Goal: Check status: Check status

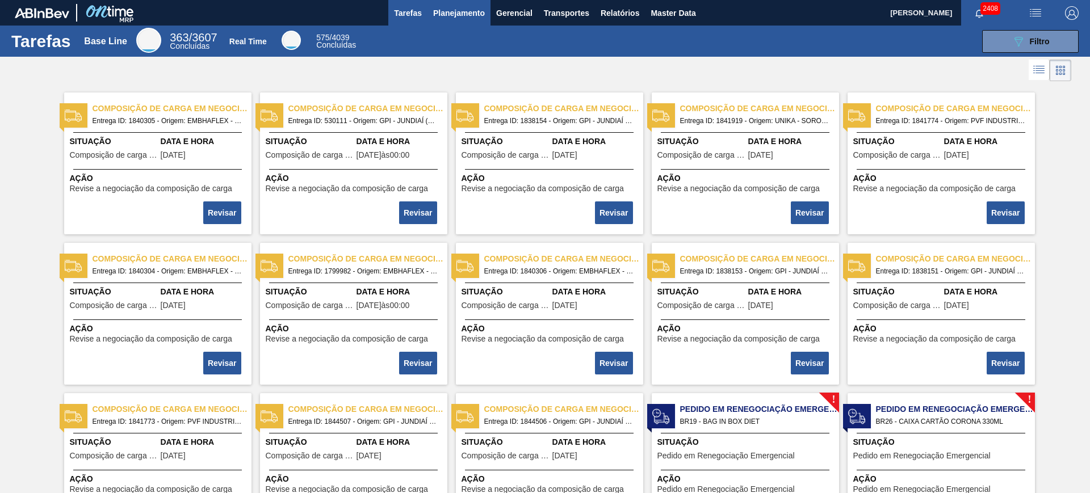
click at [459, 18] on span "Planejamento" at bounding box center [459, 13] width 52 height 14
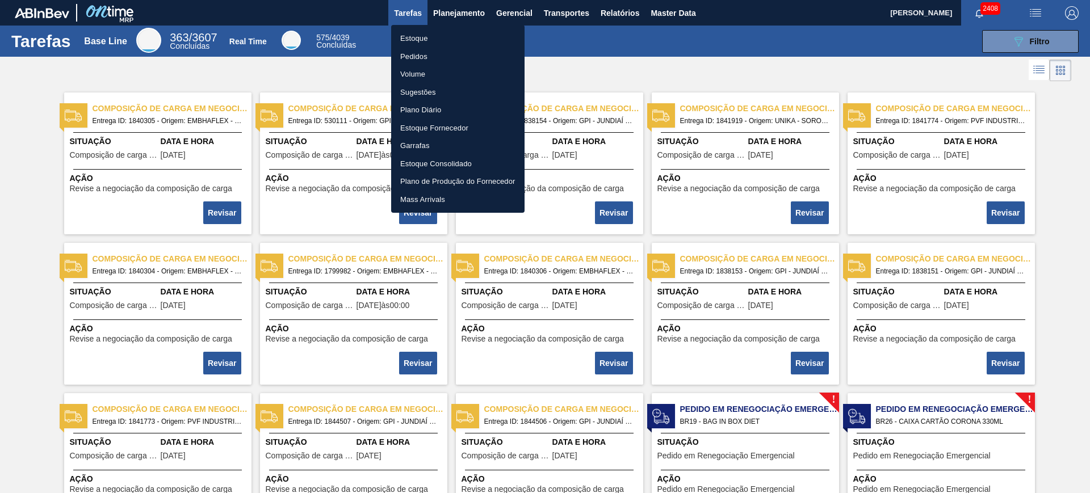
click at [469, 39] on li "Estoque" at bounding box center [457, 39] width 133 height 18
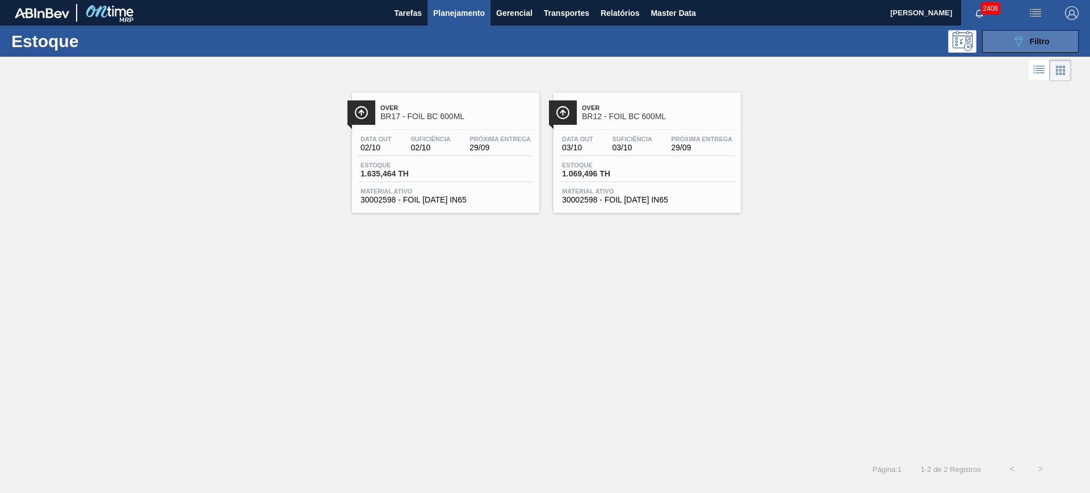
click at [1017, 40] on icon "089F7B8B-B2A5-4AFE-B5C0-19BA573D28AC" at bounding box center [1019, 42] width 14 height 14
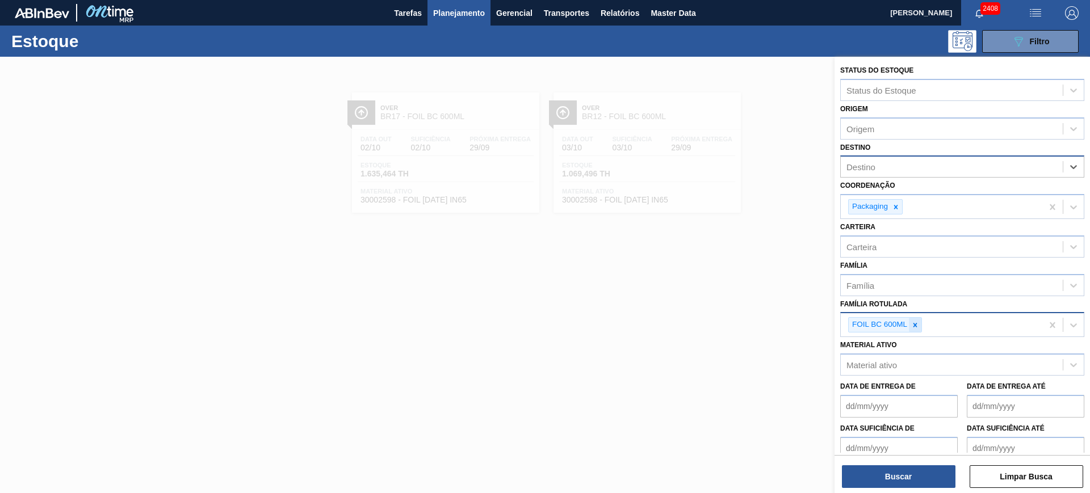
click at [918, 326] on icon at bounding box center [915, 325] width 8 height 8
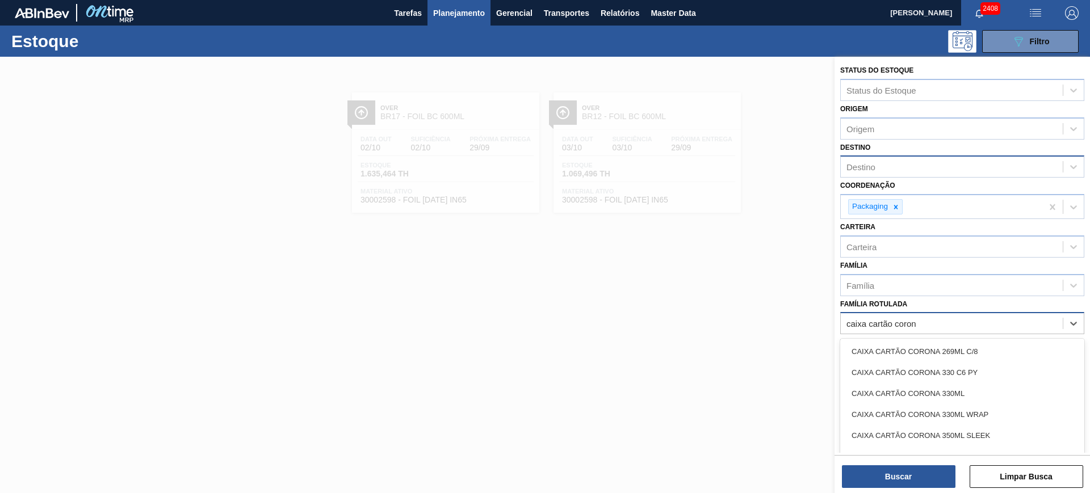
type Rotulada "caixa cartão corona"
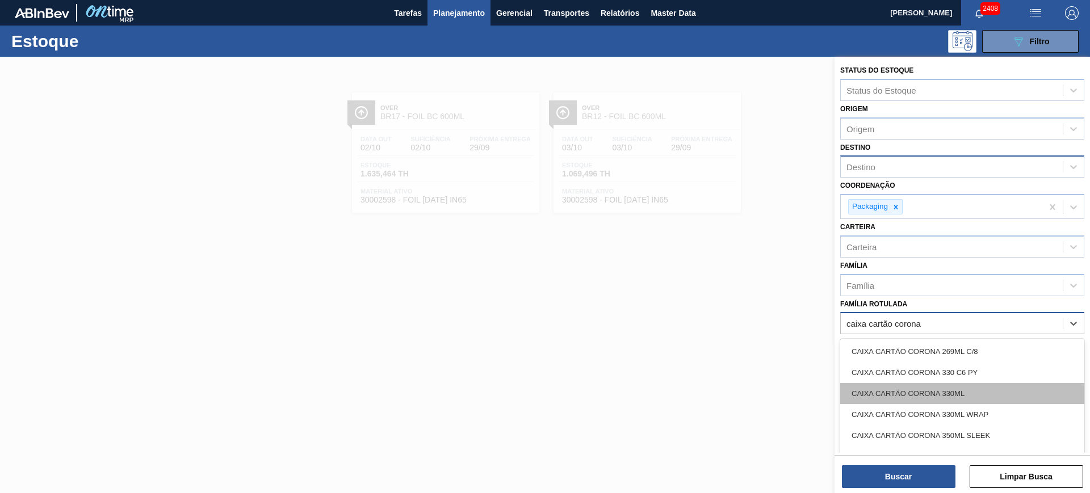
click at [953, 398] on div "CAIXA CARTÃO CORONA 330ML" at bounding box center [962, 393] width 244 height 21
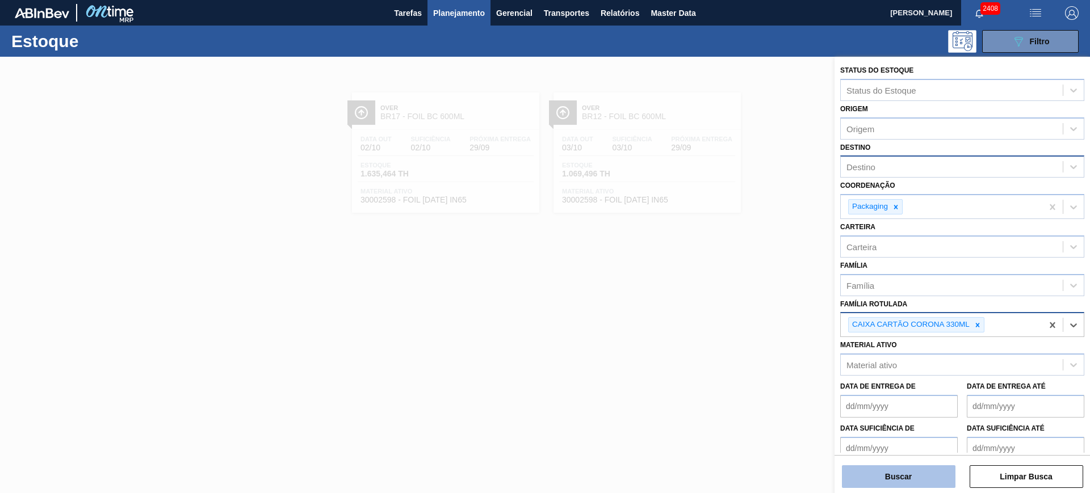
click at [936, 476] on button "Buscar" at bounding box center [899, 477] width 114 height 23
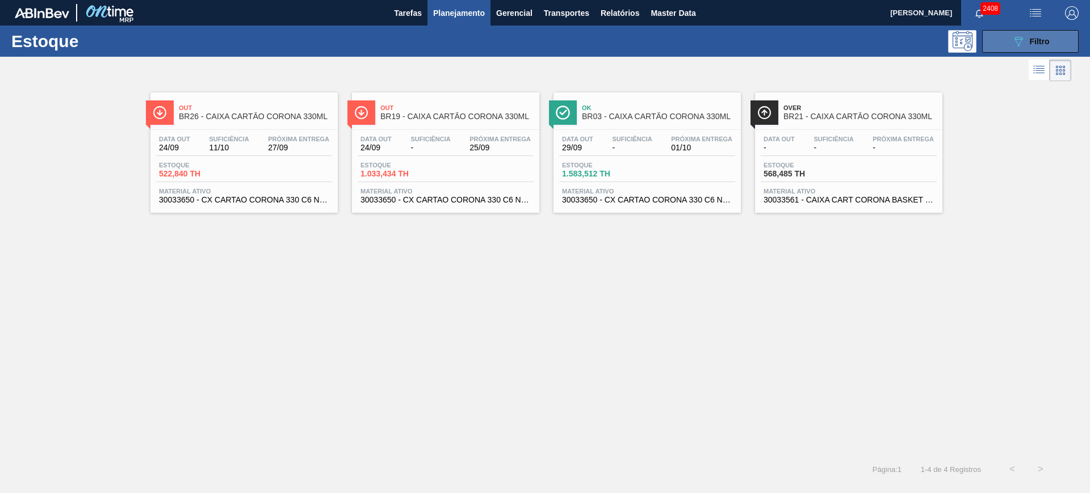
click at [1008, 44] on button "089F7B8B-B2A5-4AFE-B5C0-19BA573D28AC Filtro" at bounding box center [1030, 41] width 97 height 23
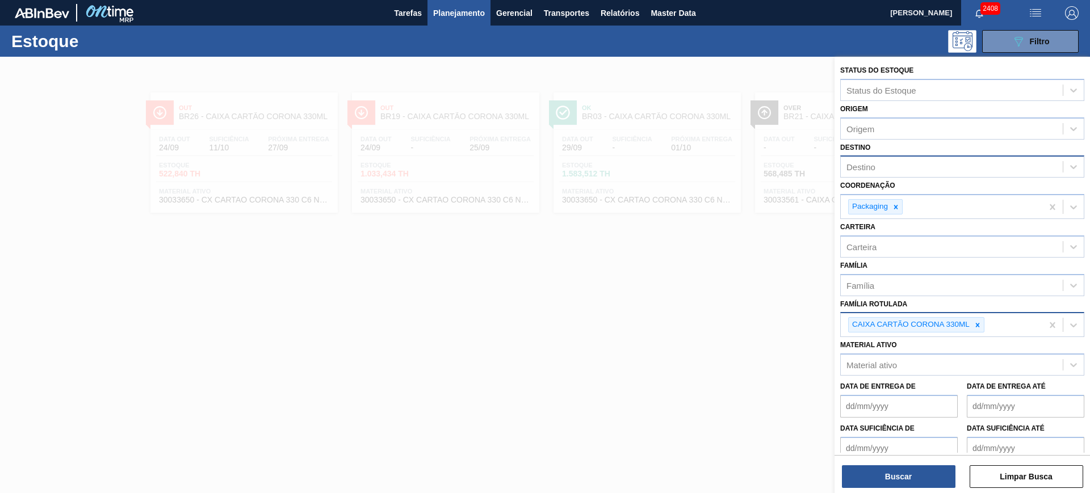
click at [995, 326] on div "CAIXA CARTÃO CORONA 330ML" at bounding box center [942, 324] width 202 height 23
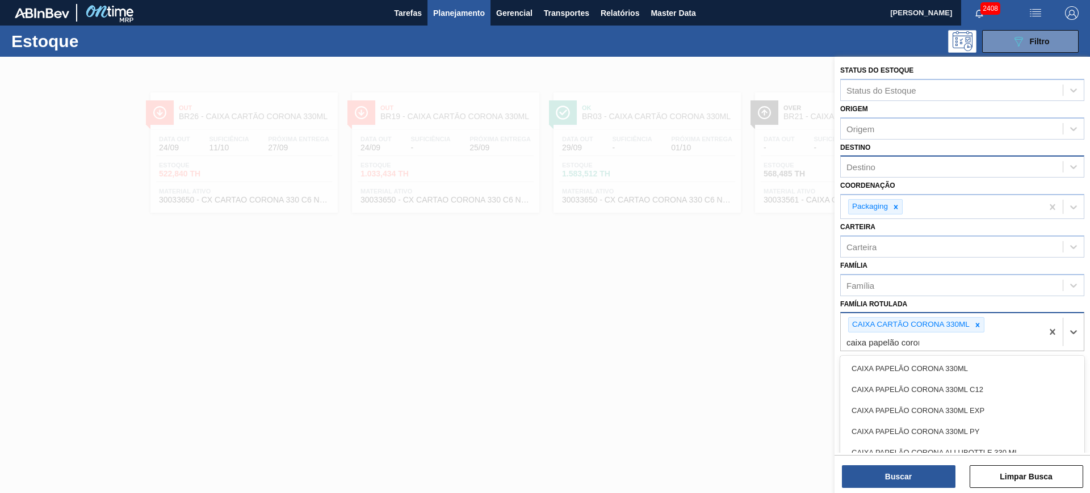
type Rotulada "caixa papelão corona"
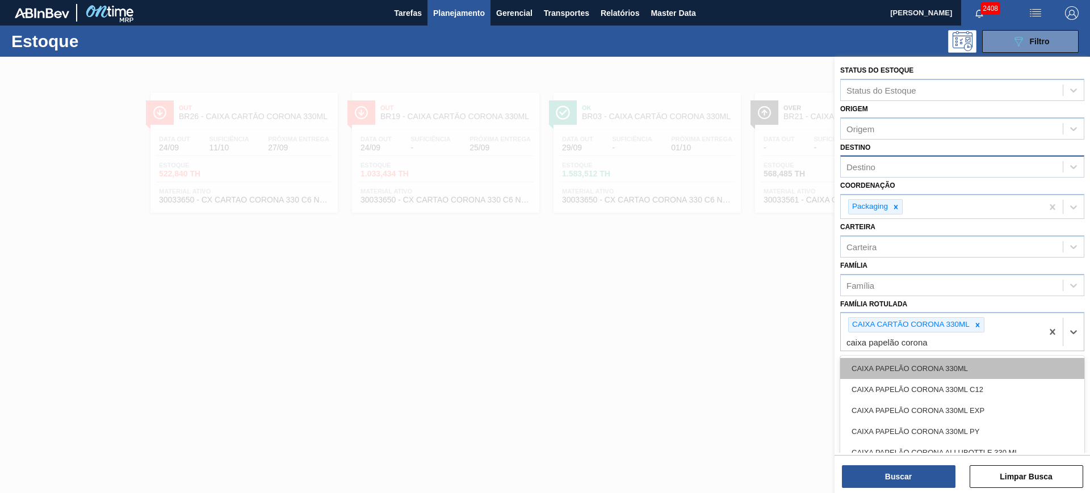
click at [972, 367] on div "CAIXA PAPELÃO CORONA 330ML" at bounding box center [962, 368] width 244 height 21
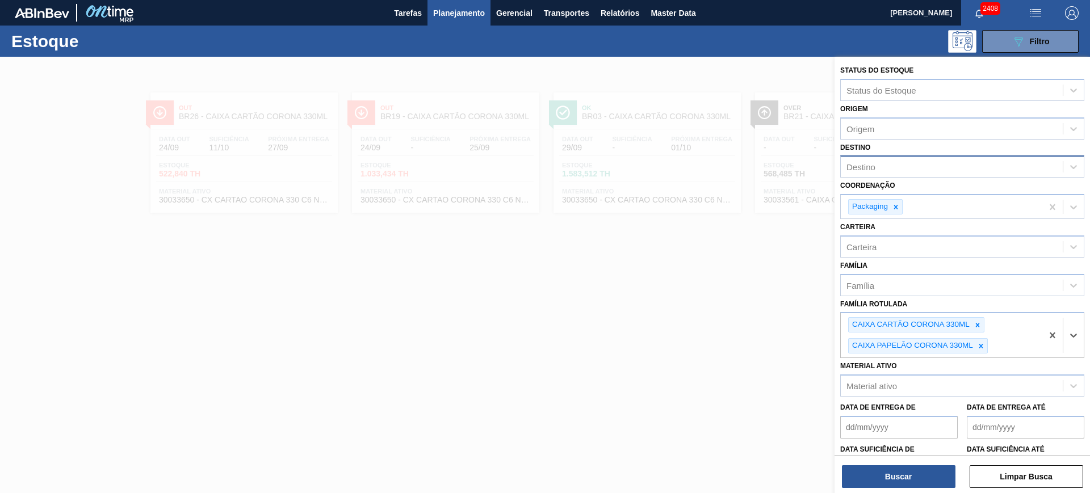
click at [882, 168] on div "Destino" at bounding box center [952, 167] width 222 height 16
type input "uber"
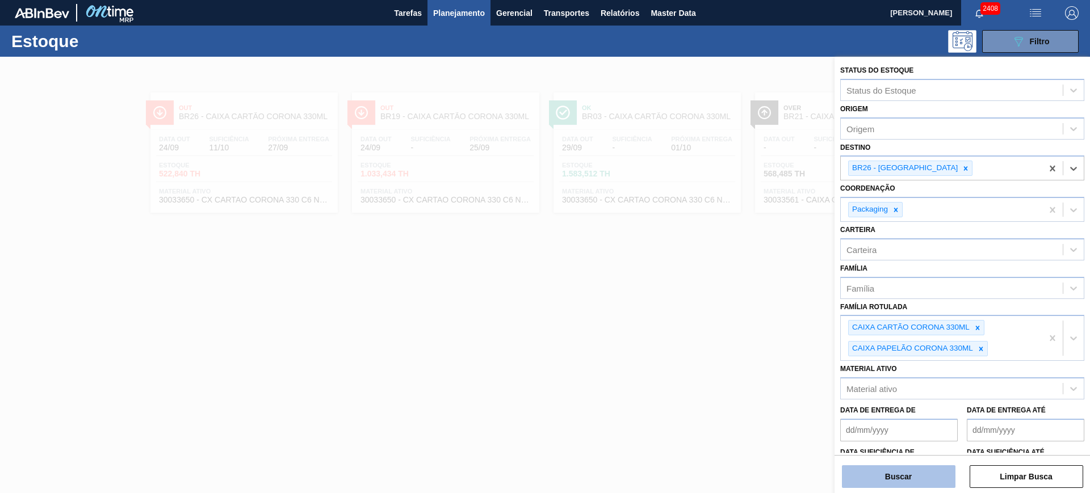
click at [916, 474] on button "Buscar" at bounding box center [899, 477] width 114 height 23
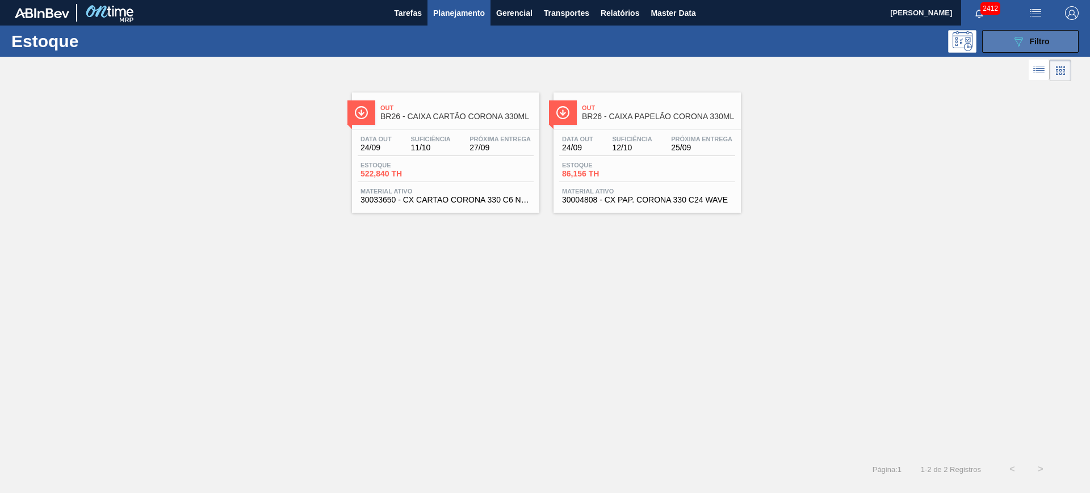
click at [1025, 50] on button "089F7B8B-B2A5-4AFE-B5C0-19BA573D28AC Filtro" at bounding box center [1030, 41] width 97 height 23
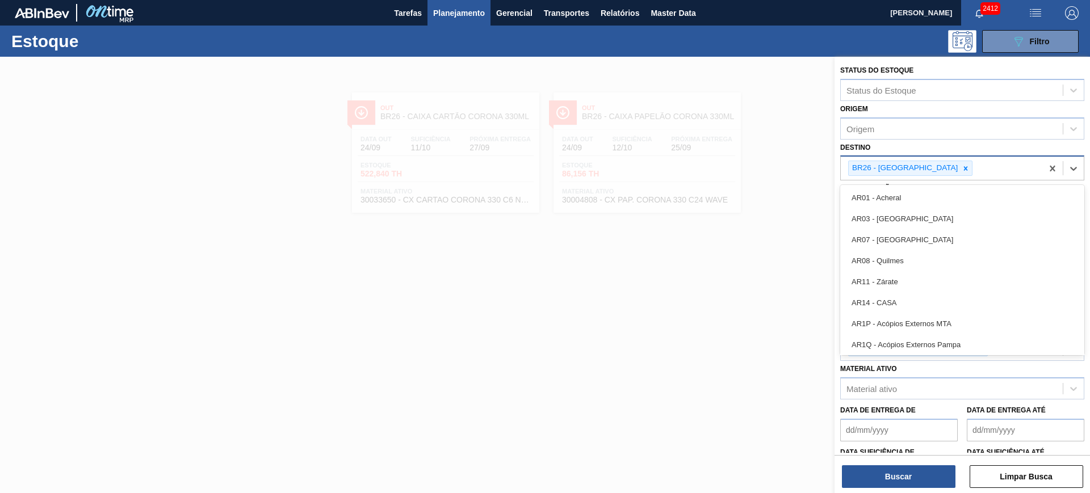
click at [944, 160] on div "BR26 - Uberlândia" at bounding box center [942, 168] width 202 height 23
type input "rio"
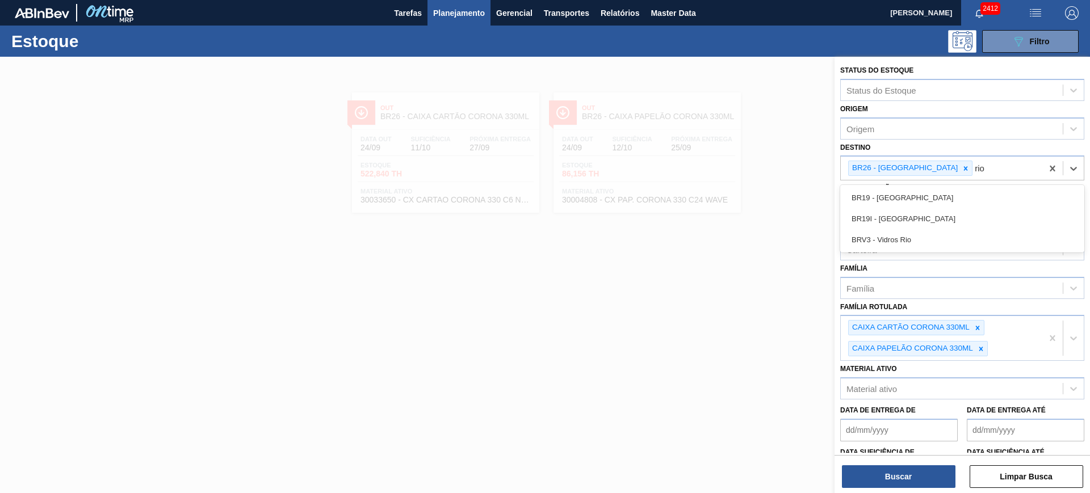
click at [962, 187] on div "BR19 - Nova Rio" at bounding box center [962, 197] width 244 height 21
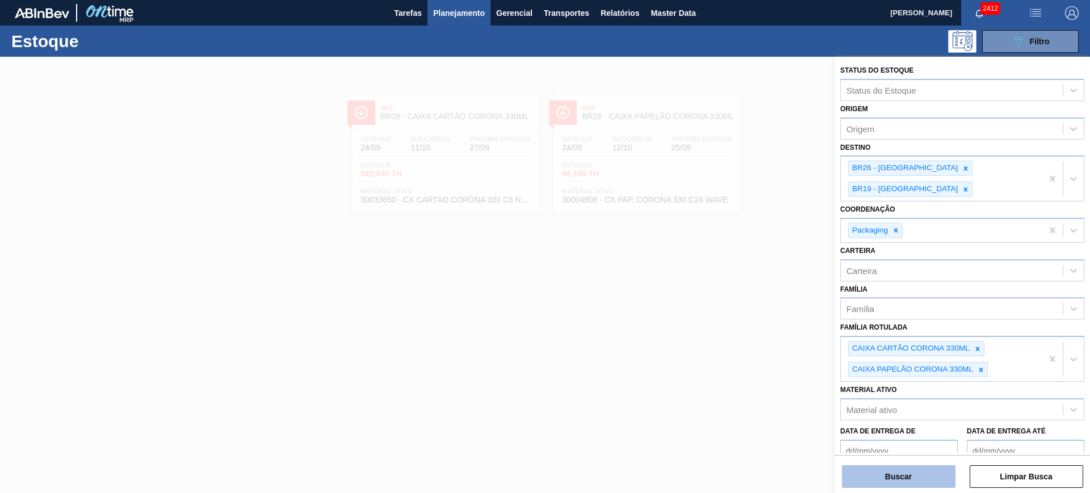
click at [929, 473] on button "Buscar" at bounding box center [899, 477] width 114 height 23
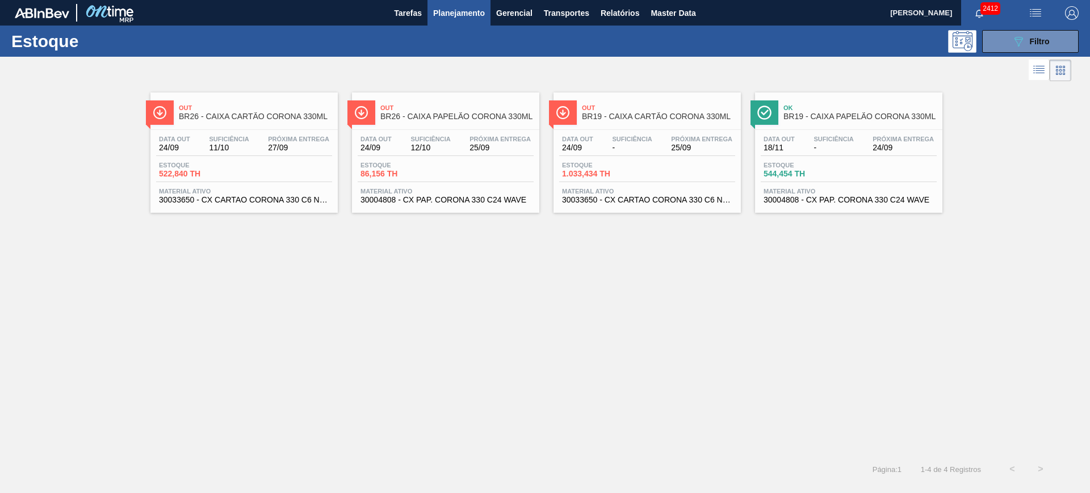
drag, startPoint x: 783, startPoint y: 152, endPoint x: 674, endPoint y: 158, distance: 109.7
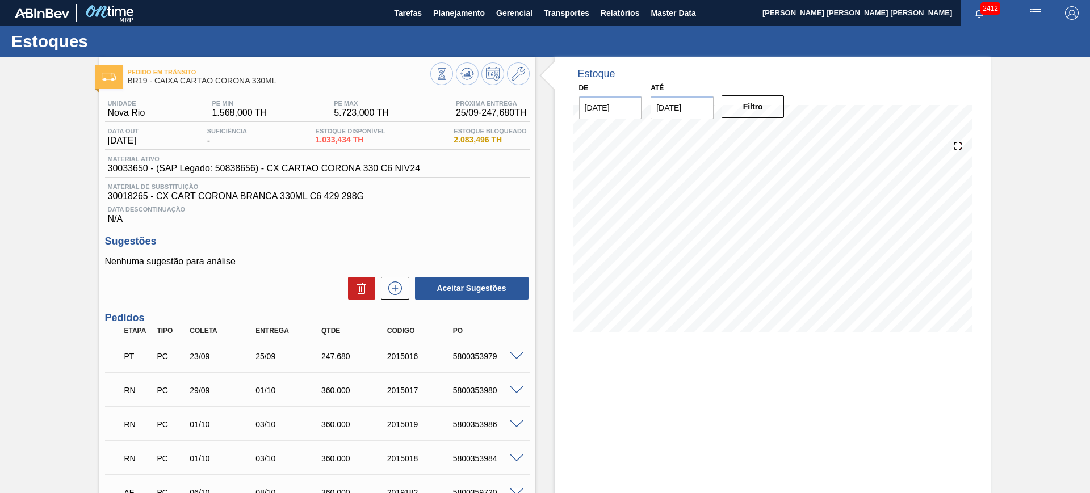
click at [699, 113] on input "08/10/2025" at bounding box center [682, 108] width 63 height 23
click at [772, 135] on div "outubro 2025" at bounding box center [719, 135] width 136 height 10
click at [775, 135] on button "Next Month" at bounding box center [778, 135] width 8 height 8
click at [775, 242] on div "3" at bounding box center [774, 244] width 15 height 15
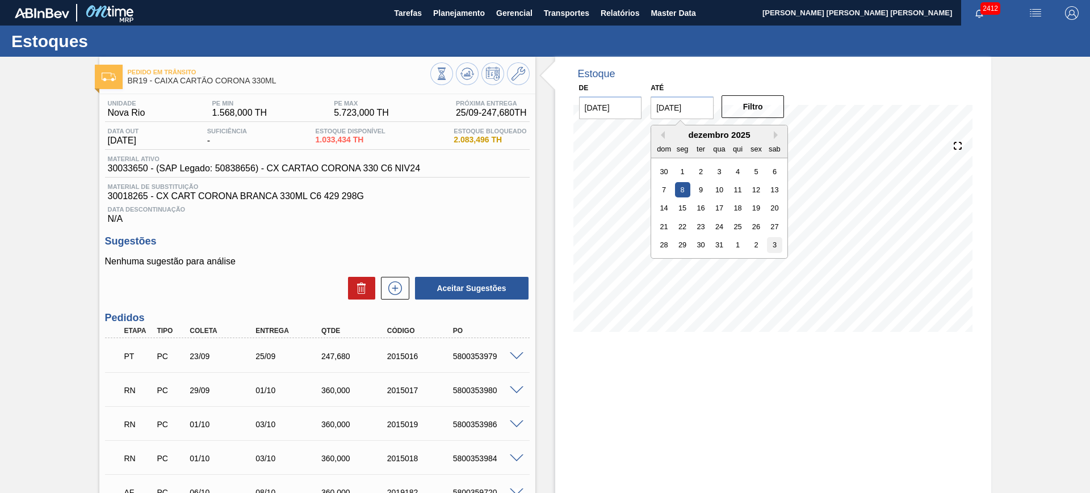
type input "03/01/2026"
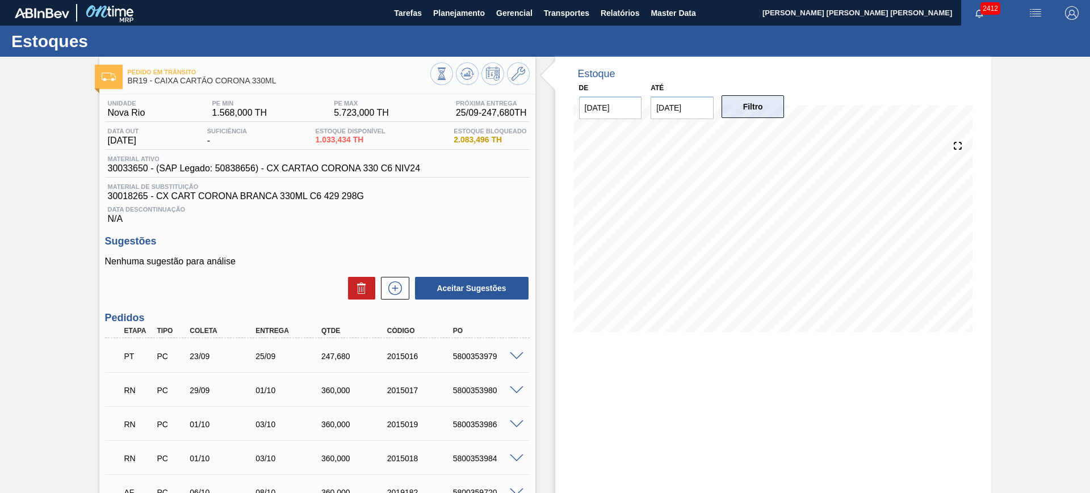
click at [748, 114] on button "Filtro" at bounding box center [753, 106] width 63 height 23
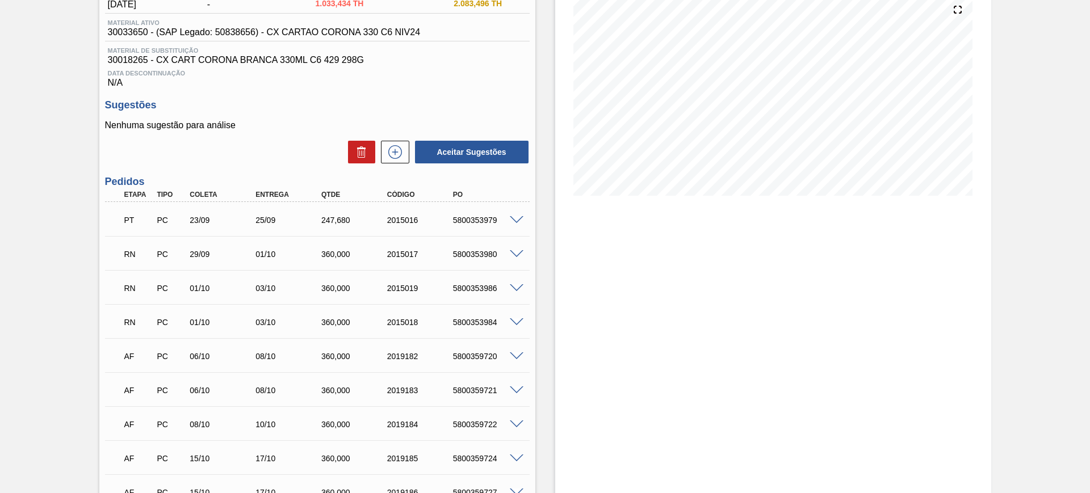
scroll to position [142, 0]
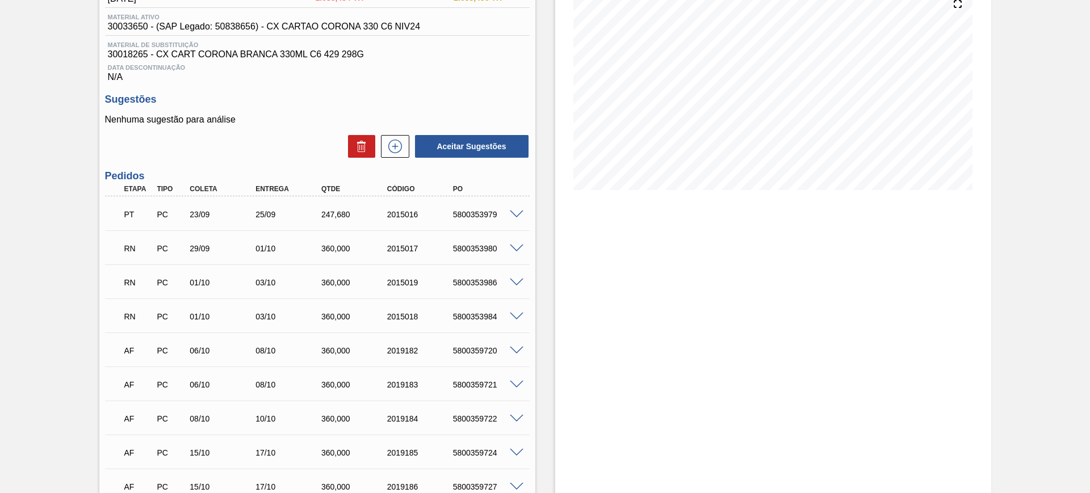
click at [515, 246] on span at bounding box center [517, 249] width 14 height 9
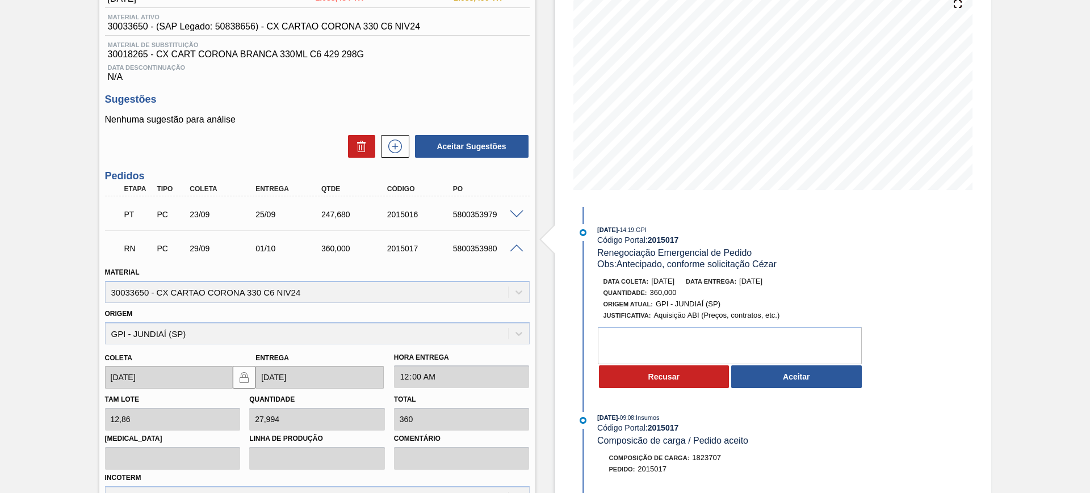
click at [787, 372] on button "Aceitar" at bounding box center [796, 377] width 131 height 23
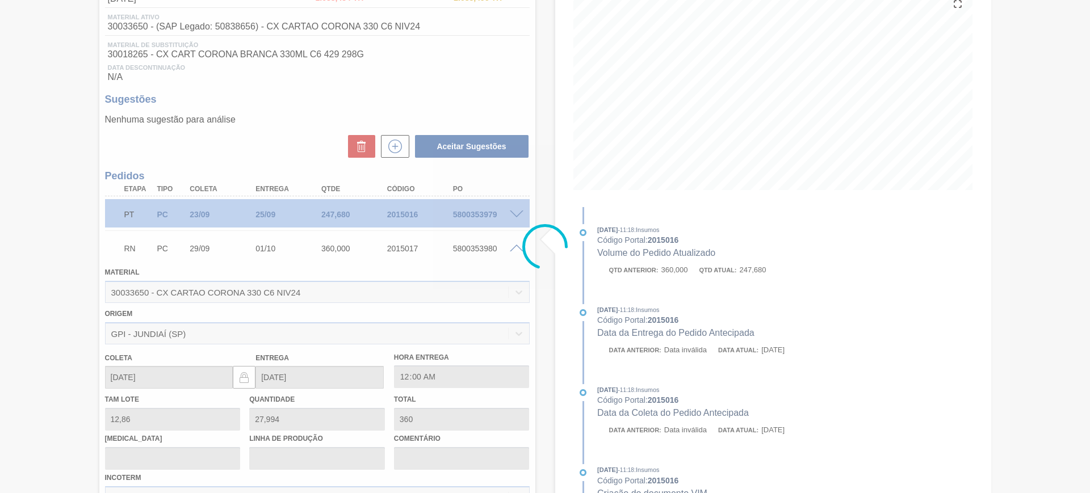
type input "Antecipado, conforme solicitação Cézar"
type input "24/09/2025"
type input "26/09/2025"
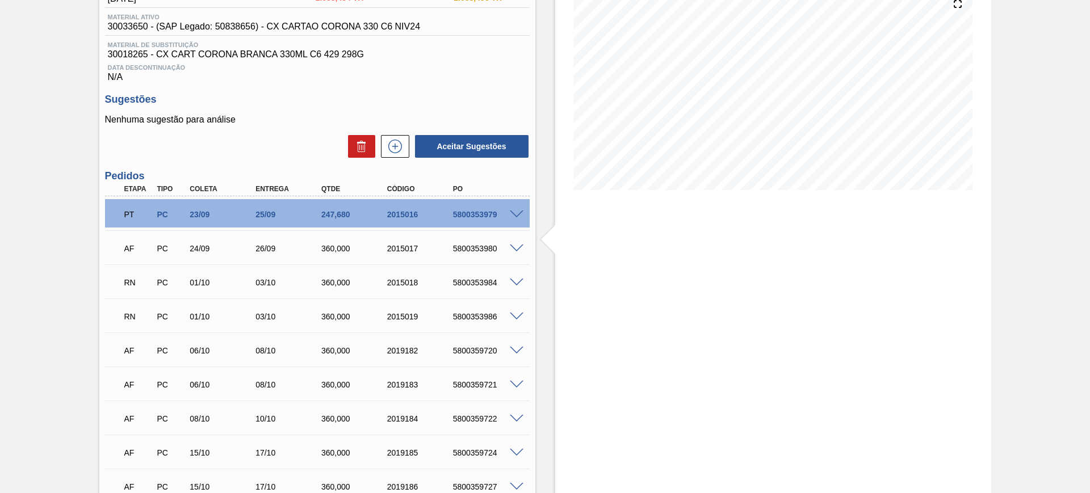
click at [522, 279] on span at bounding box center [517, 283] width 14 height 9
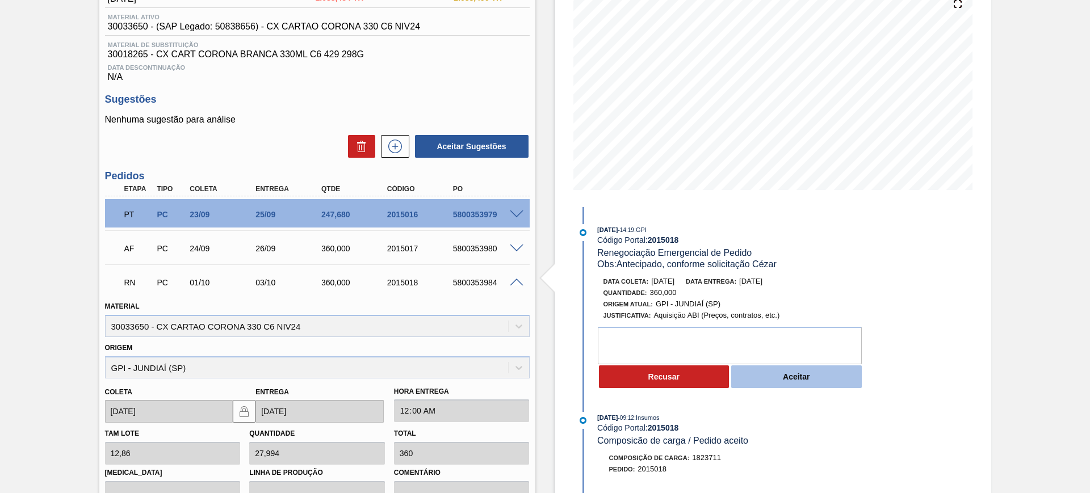
click at [796, 381] on button "Aceitar" at bounding box center [796, 377] width 131 height 23
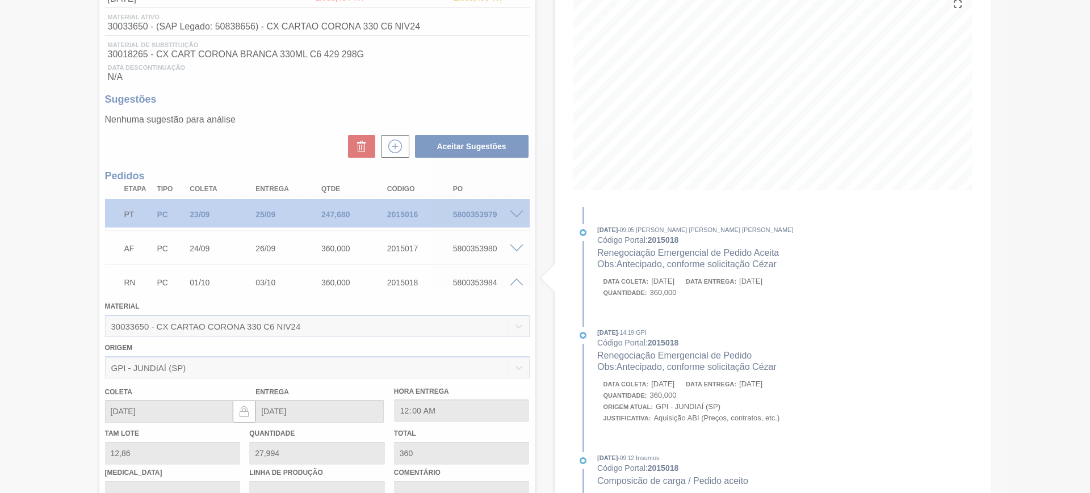
type input "Antecipado, conforme solicitação Cézar"
type input "26/09/2025"
type input "28/09/2025"
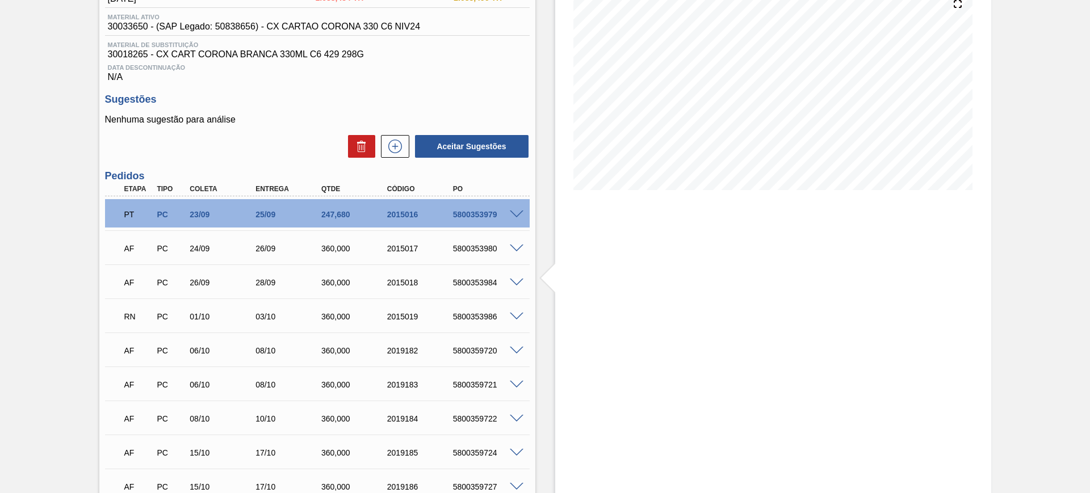
click at [516, 313] on span at bounding box center [517, 317] width 14 height 9
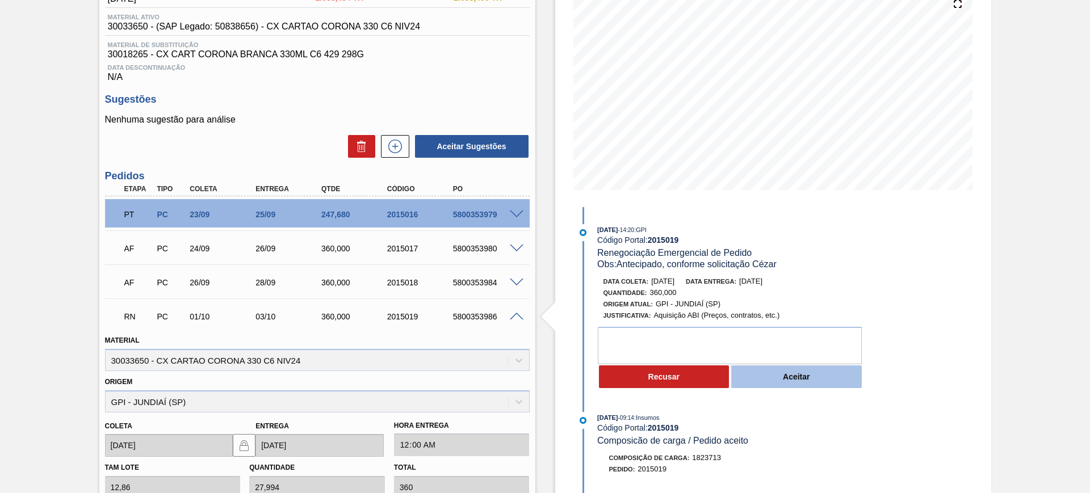
click at [758, 379] on button "Aceitar" at bounding box center [796, 377] width 131 height 23
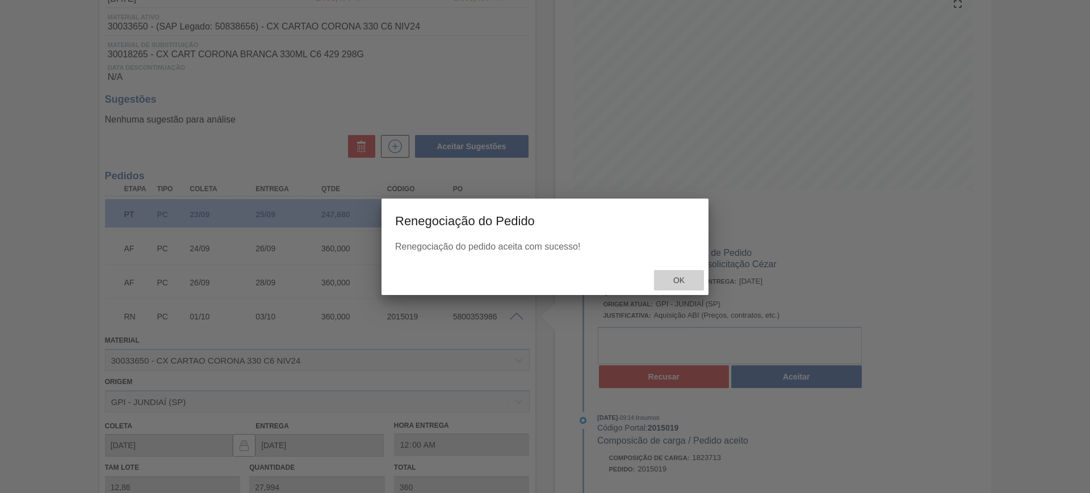
click at [682, 283] on span "Ok" at bounding box center [679, 280] width 30 height 9
